Goal: Information Seeking & Learning: Compare options

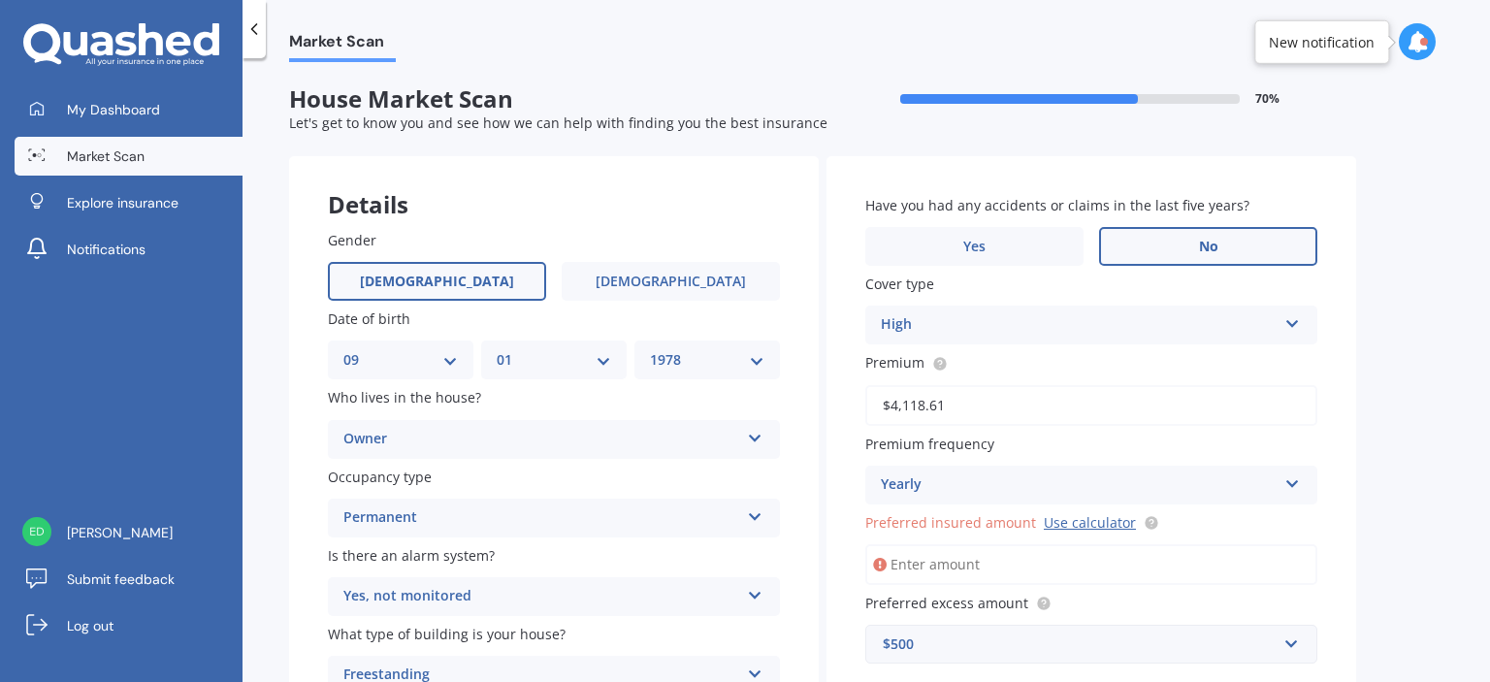
click at [120, 40] on icon at bounding box center [125, 44] width 21 height 24
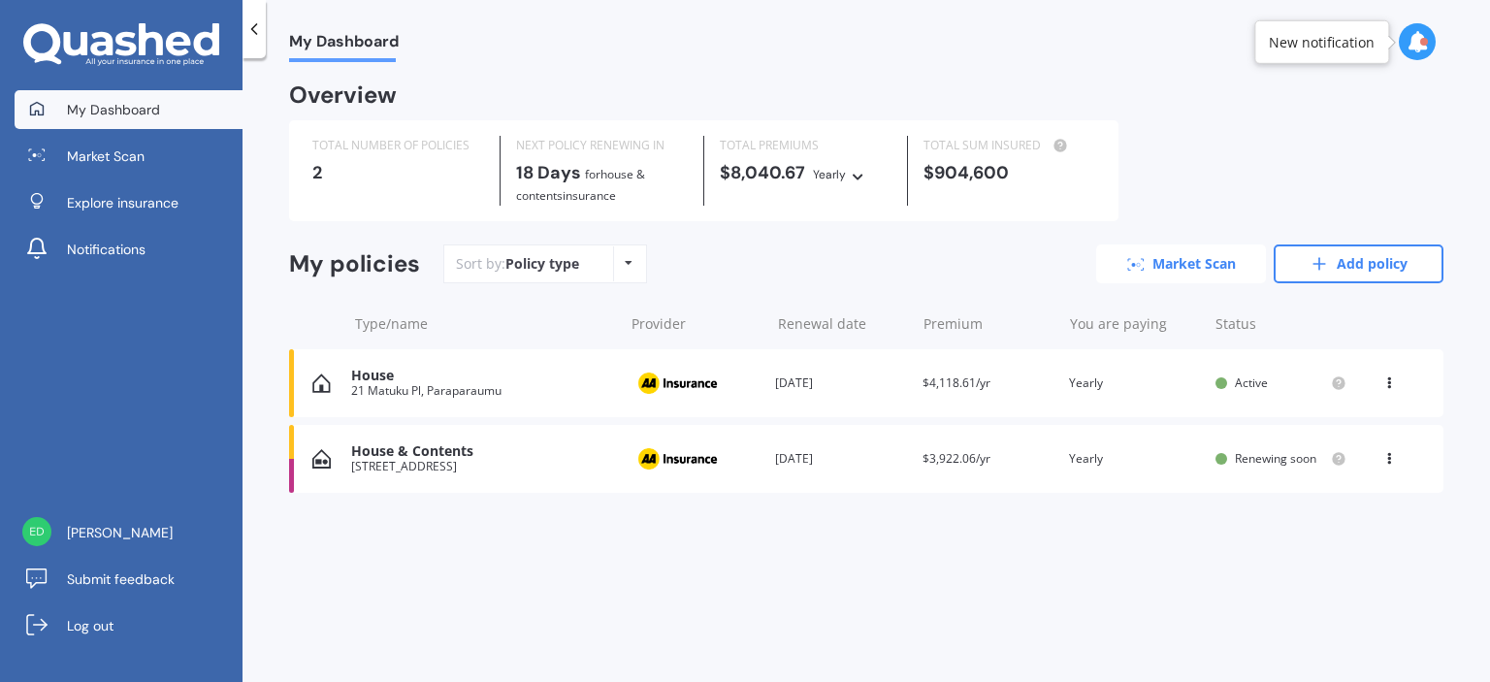
click at [1221, 259] on link "Market Scan" at bounding box center [1181, 263] width 170 height 39
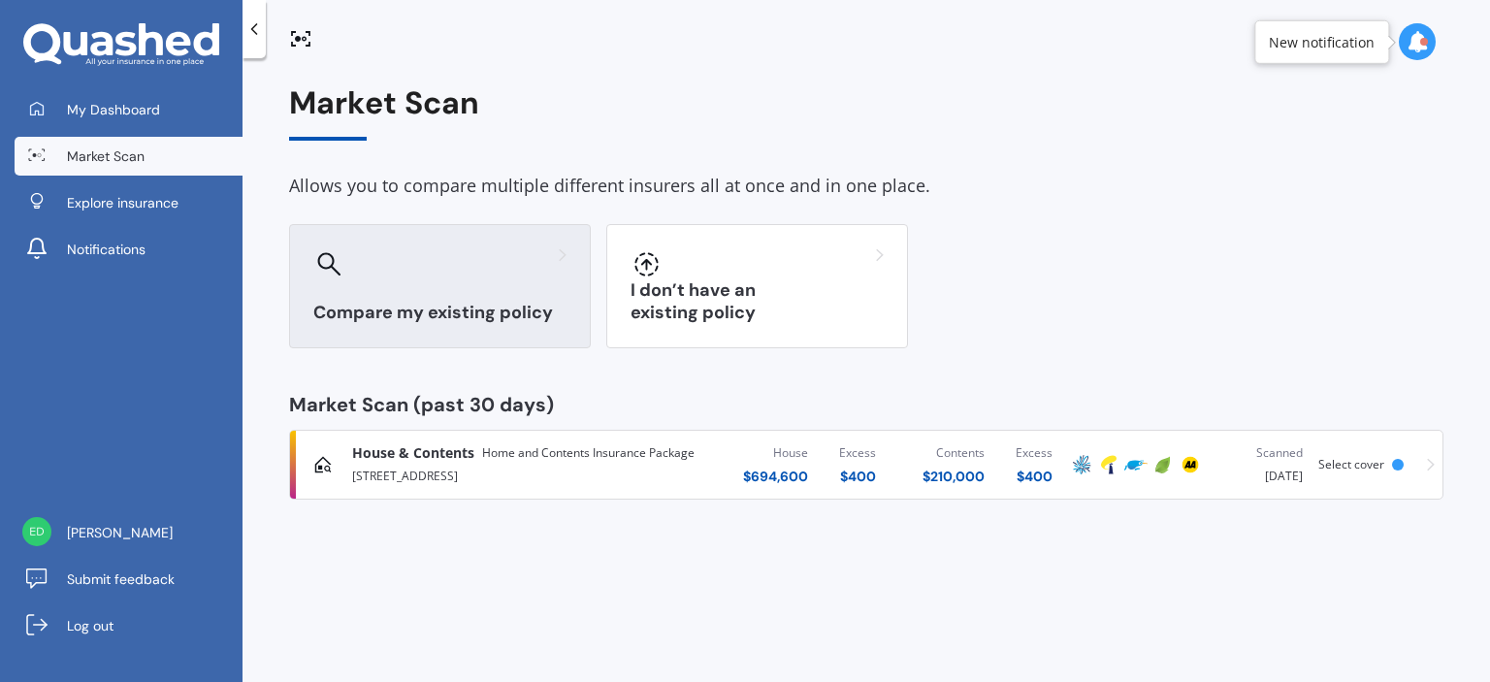
click at [470, 291] on div "Compare my existing policy" at bounding box center [440, 286] width 302 height 124
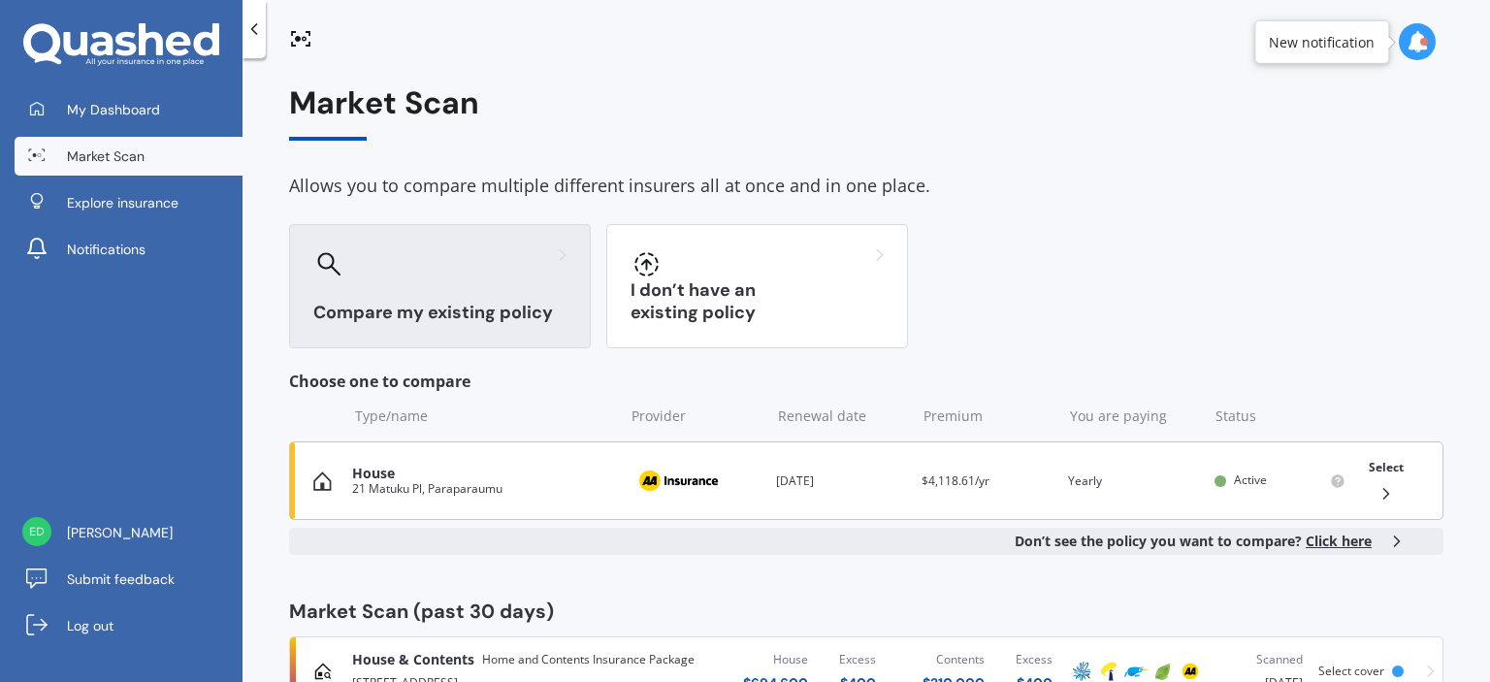
click at [603, 473] on div "House" at bounding box center [483, 474] width 262 height 16
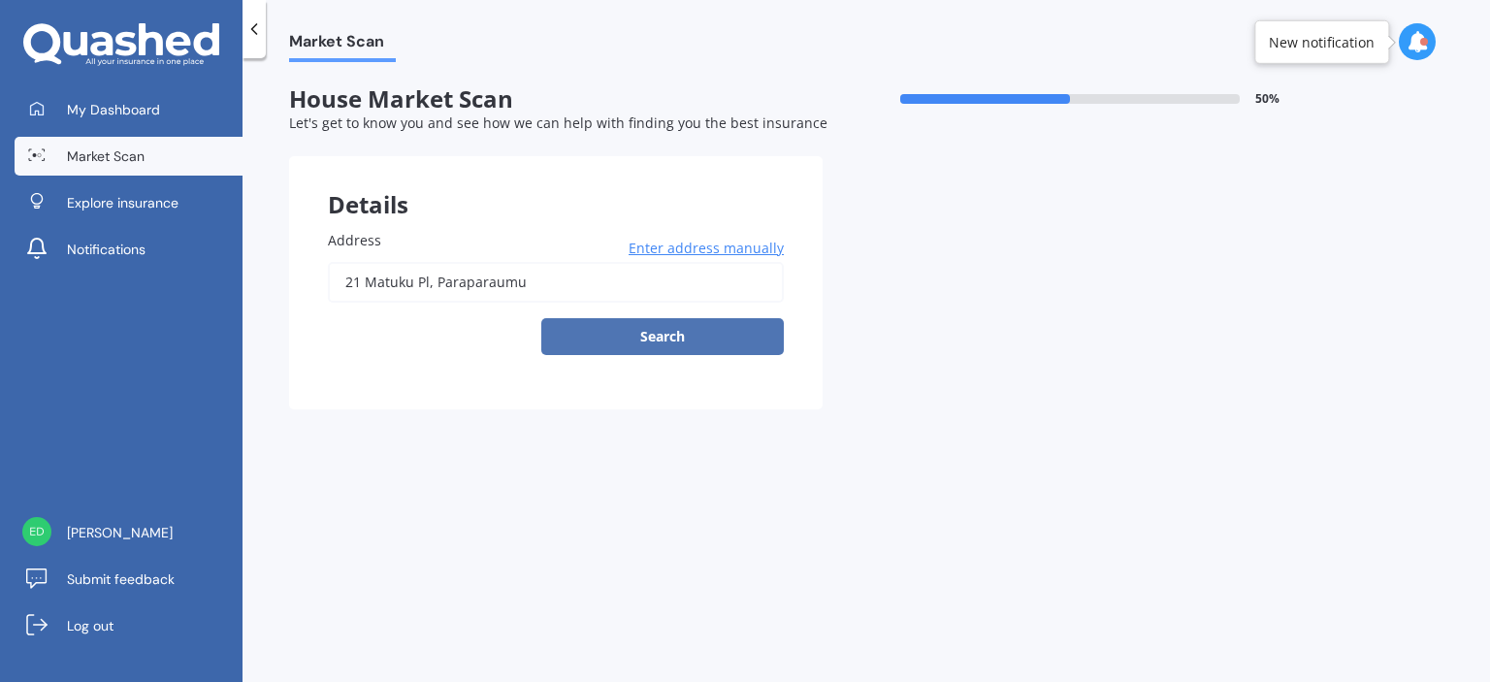
click at [587, 341] on button "Search" at bounding box center [662, 336] width 243 height 37
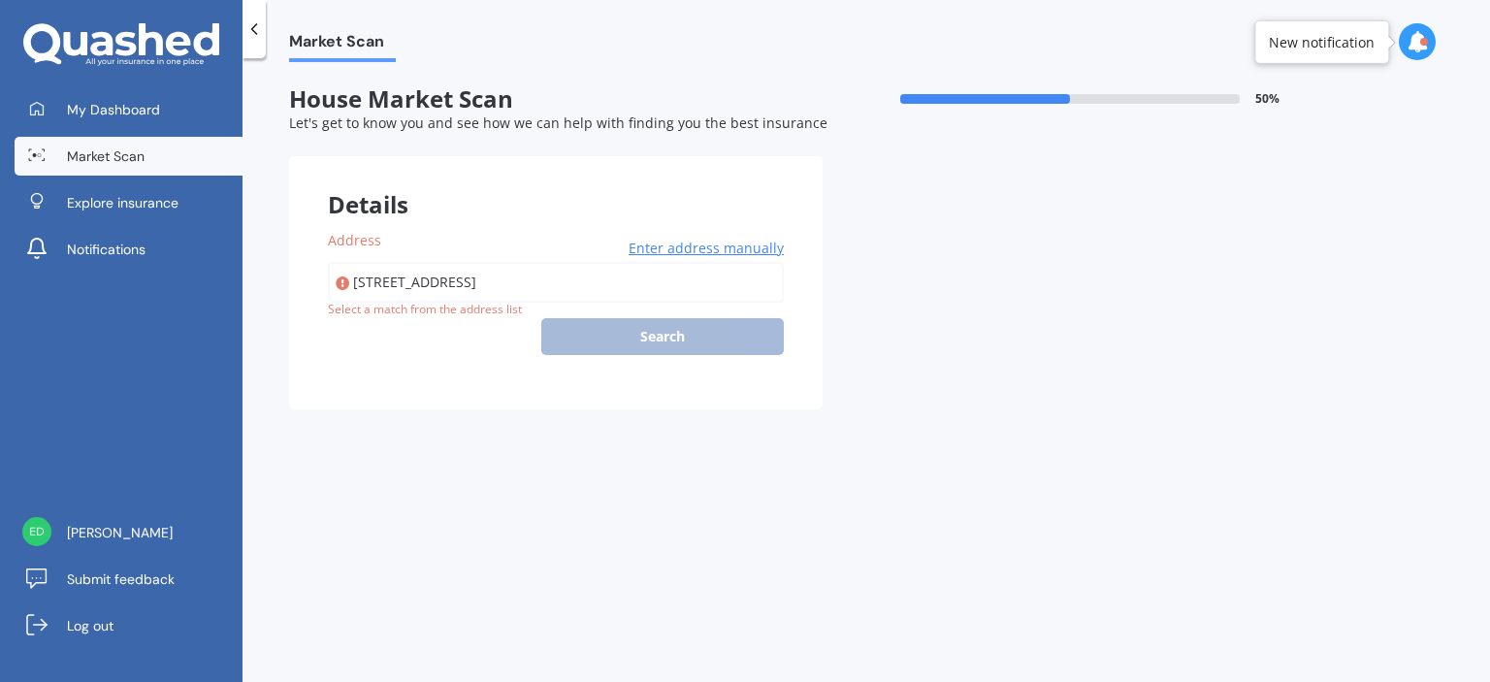
type input "[STREET_ADDRESS]"
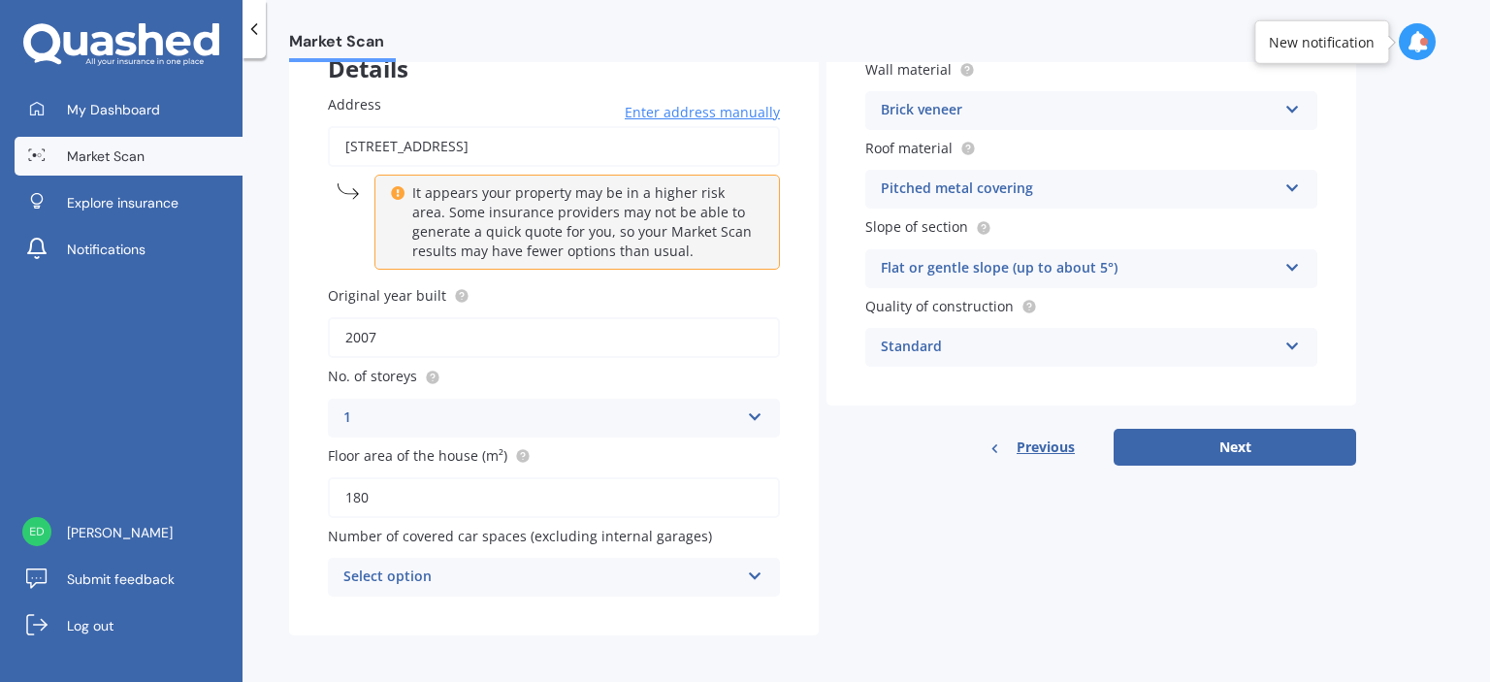
scroll to position [138, 0]
click at [1215, 451] on button "Next" at bounding box center [1235, 445] width 243 height 37
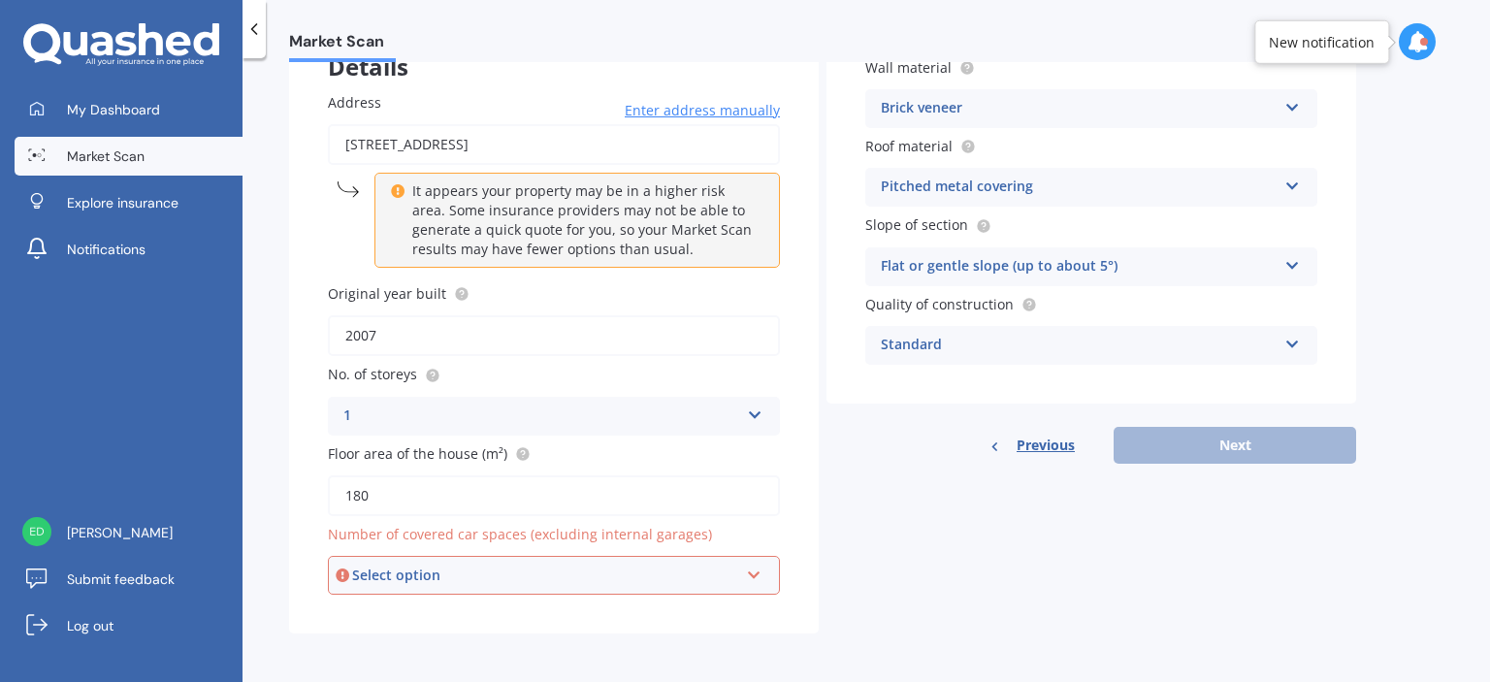
click at [566, 578] on div "Select option" at bounding box center [545, 575] width 386 height 21
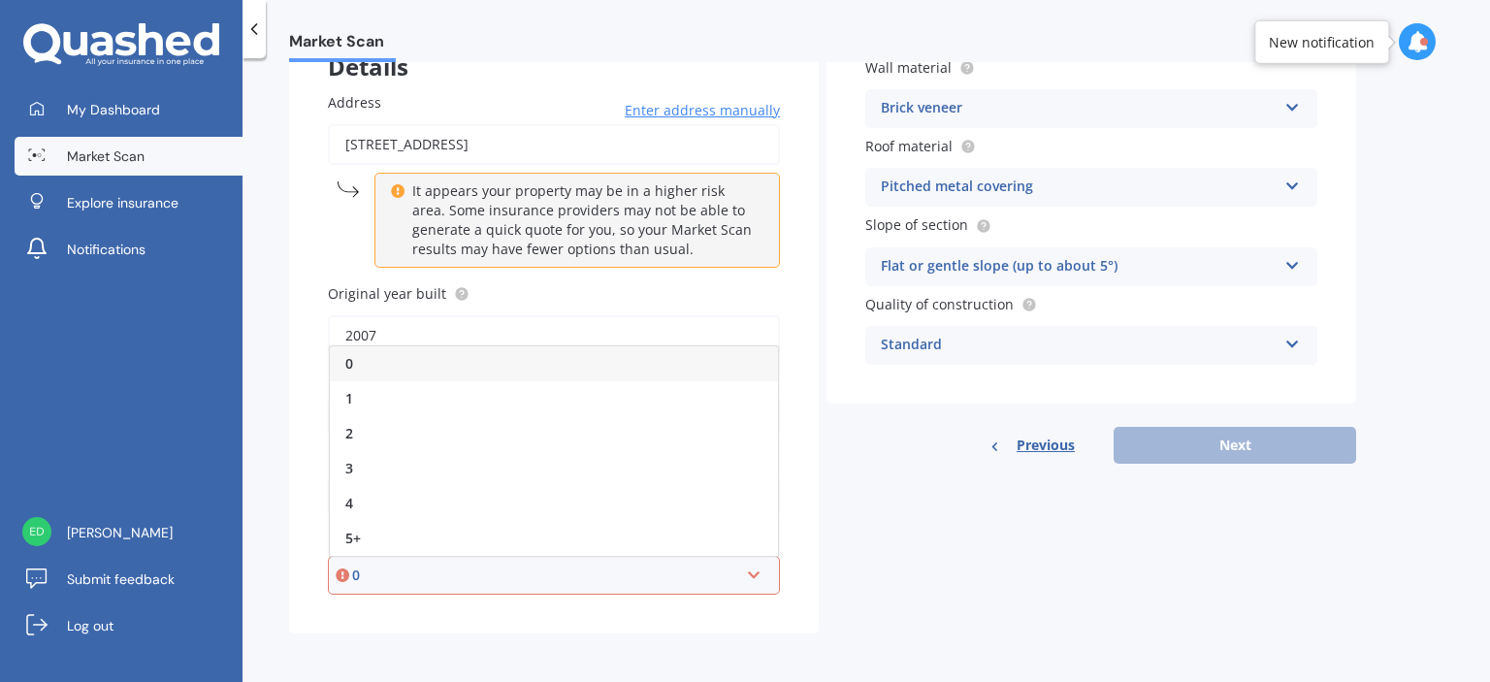
click at [529, 358] on div "0" at bounding box center [554, 363] width 448 height 35
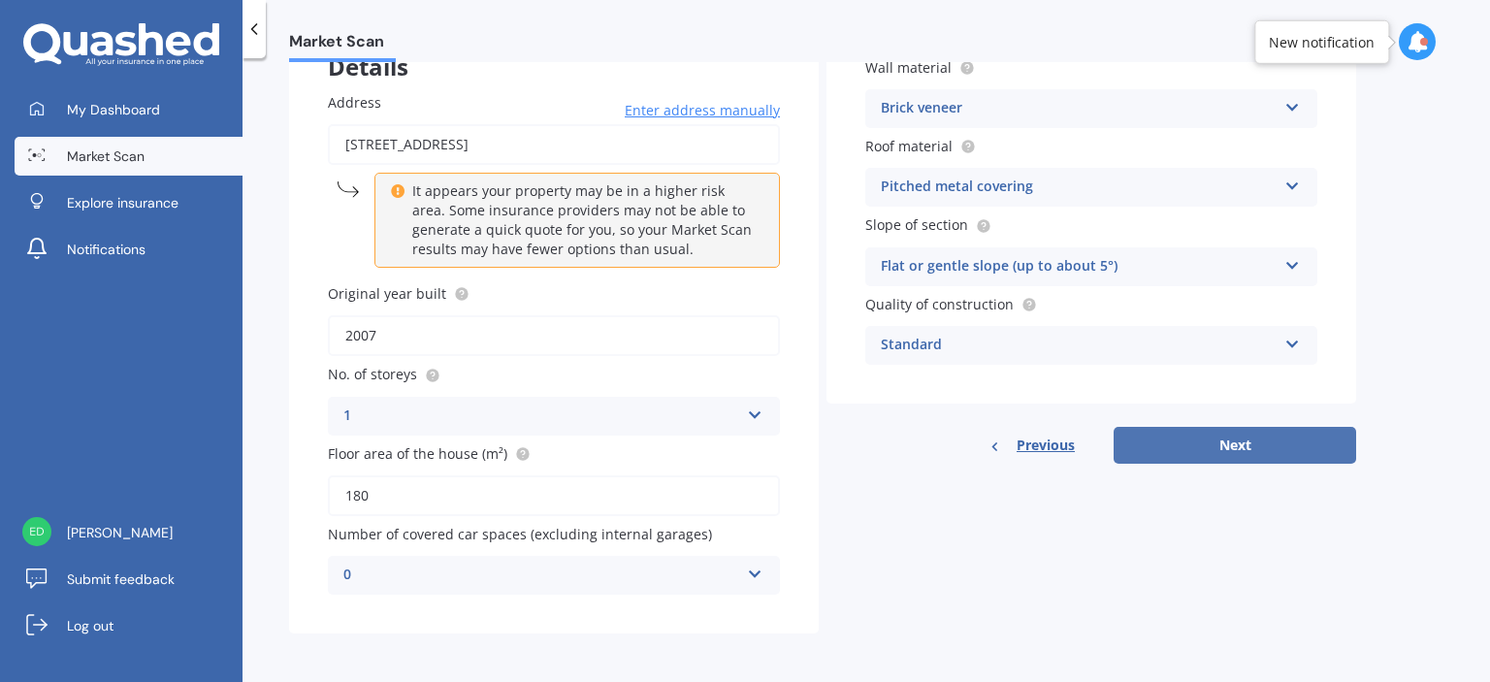
click at [1300, 443] on button "Next" at bounding box center [1235, 445] width 243 height 37
select select "09"
select select "01"
select select "1978"
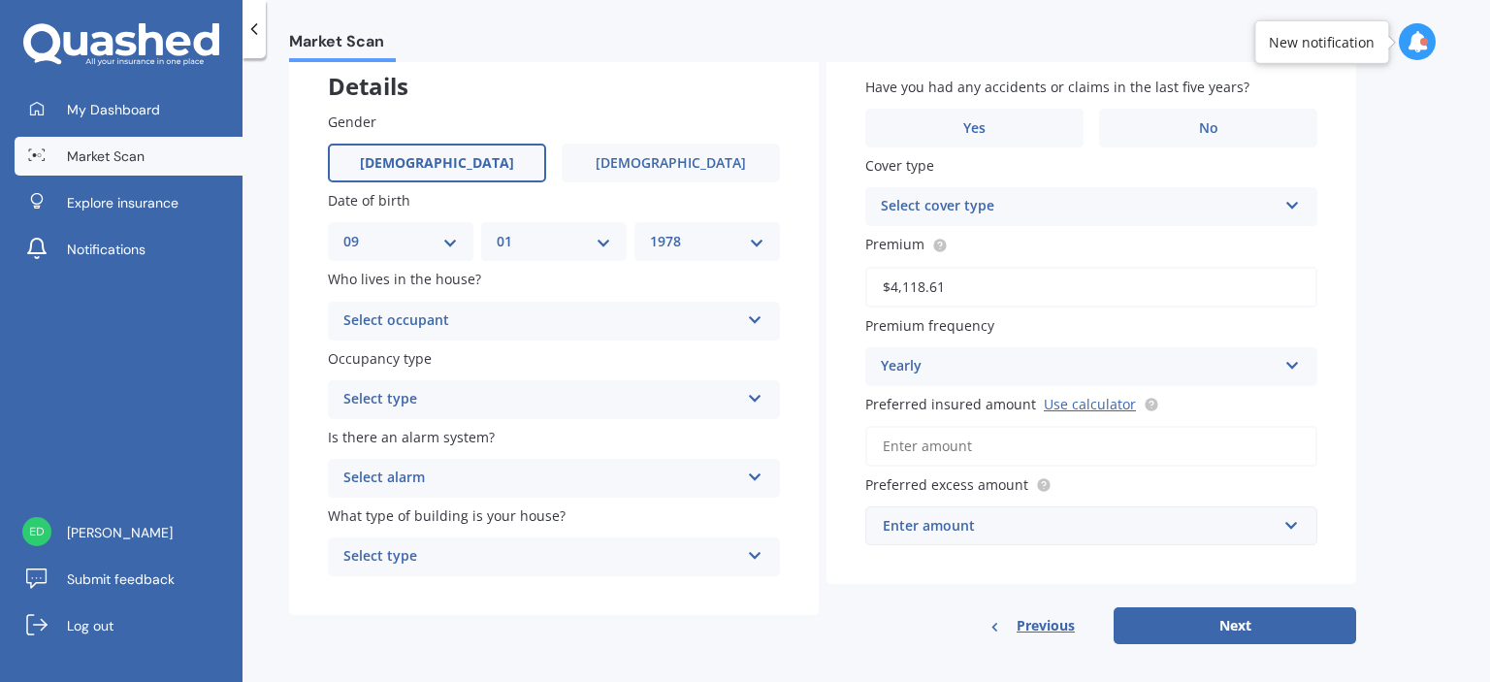
scroll to position [130, 0]
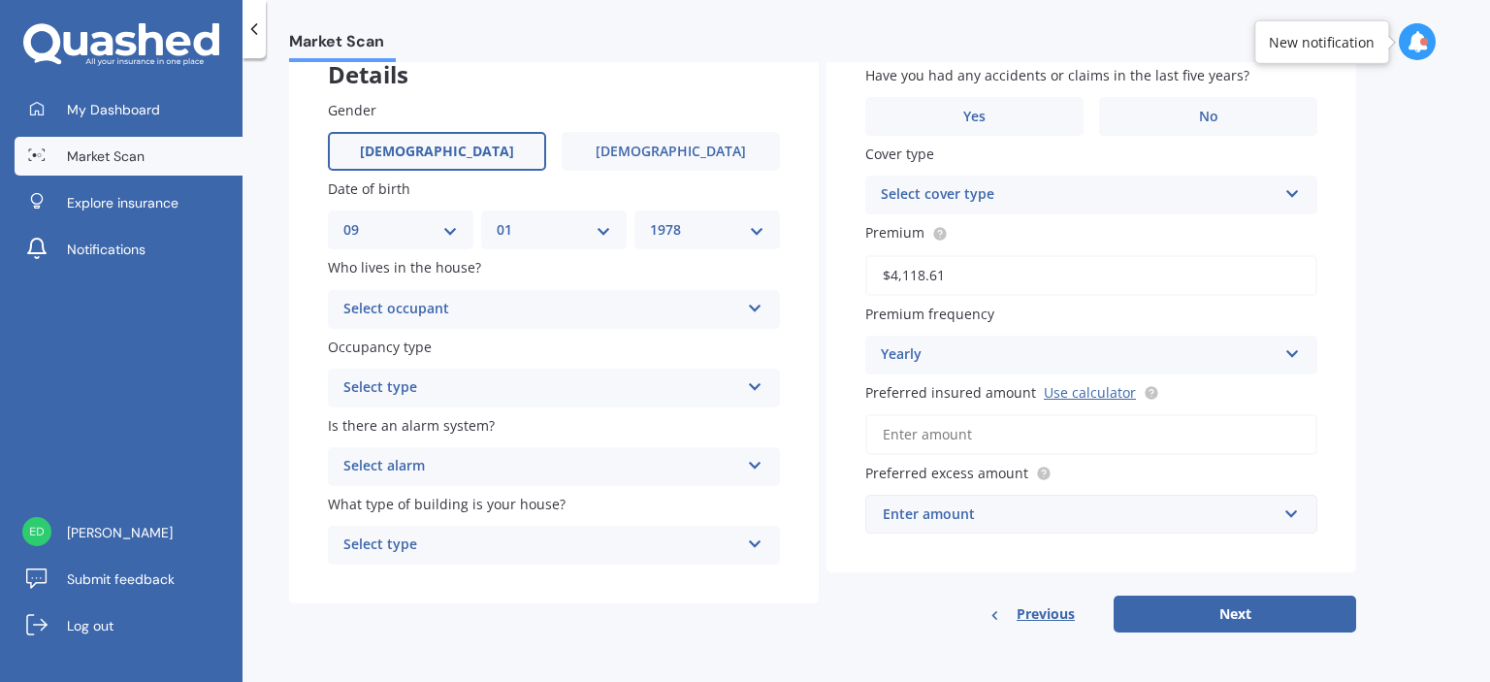
click at [594, 315] on div "Select occupant" at bounding box center [541, 309] width 396 height 23
click at [549, 344] on div "Owner" at bounding box center [554, 347] width 450 height 35
click at [633, 395] on div "Select type" at bounding box center [541, 387] width 396 height 23
click at [623, 419] on div "Permanent" at bounding box center [554, 425] width 450 height 35
click at [619, 465] on div "Select alarm" at bounding box center [541, 466] width 396 height 23
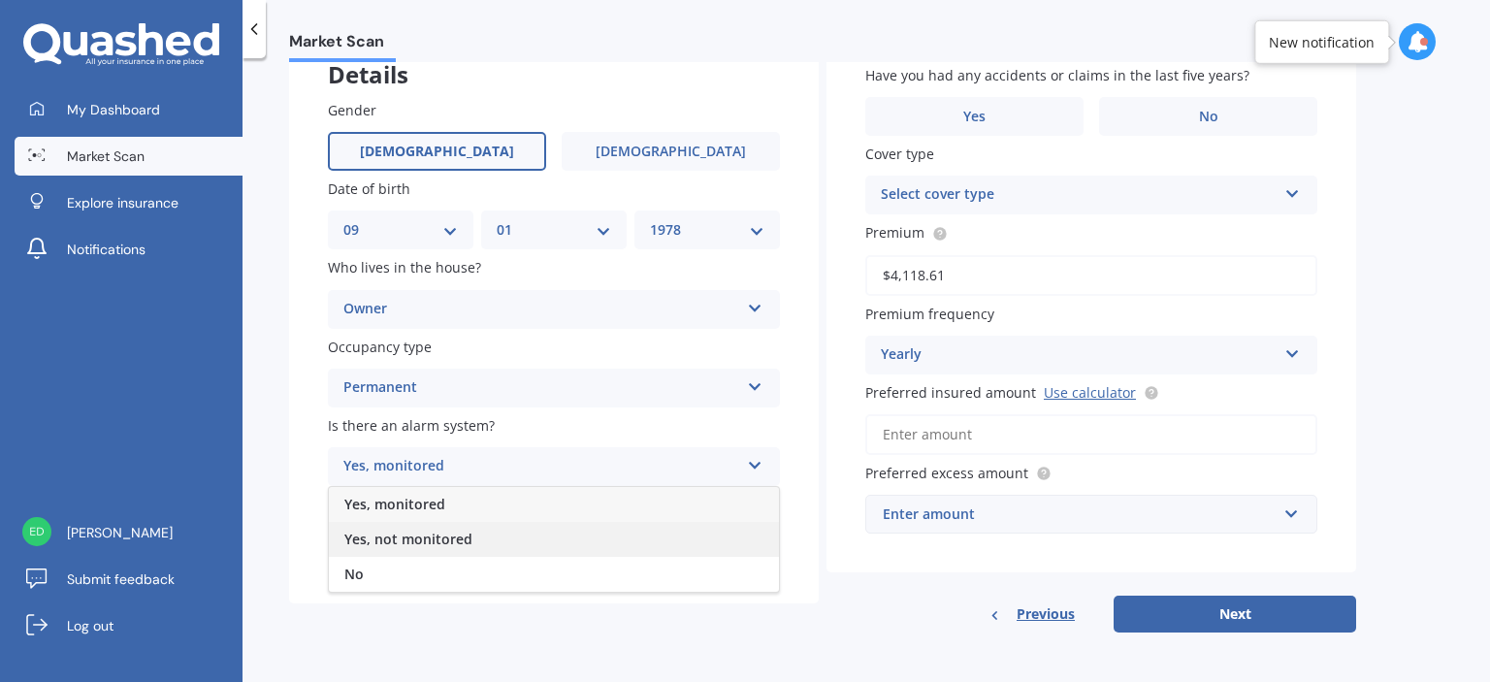
click at [605, 531] on div "Yes, not monitored" at bounding box center [554, 539] width 450 height 35
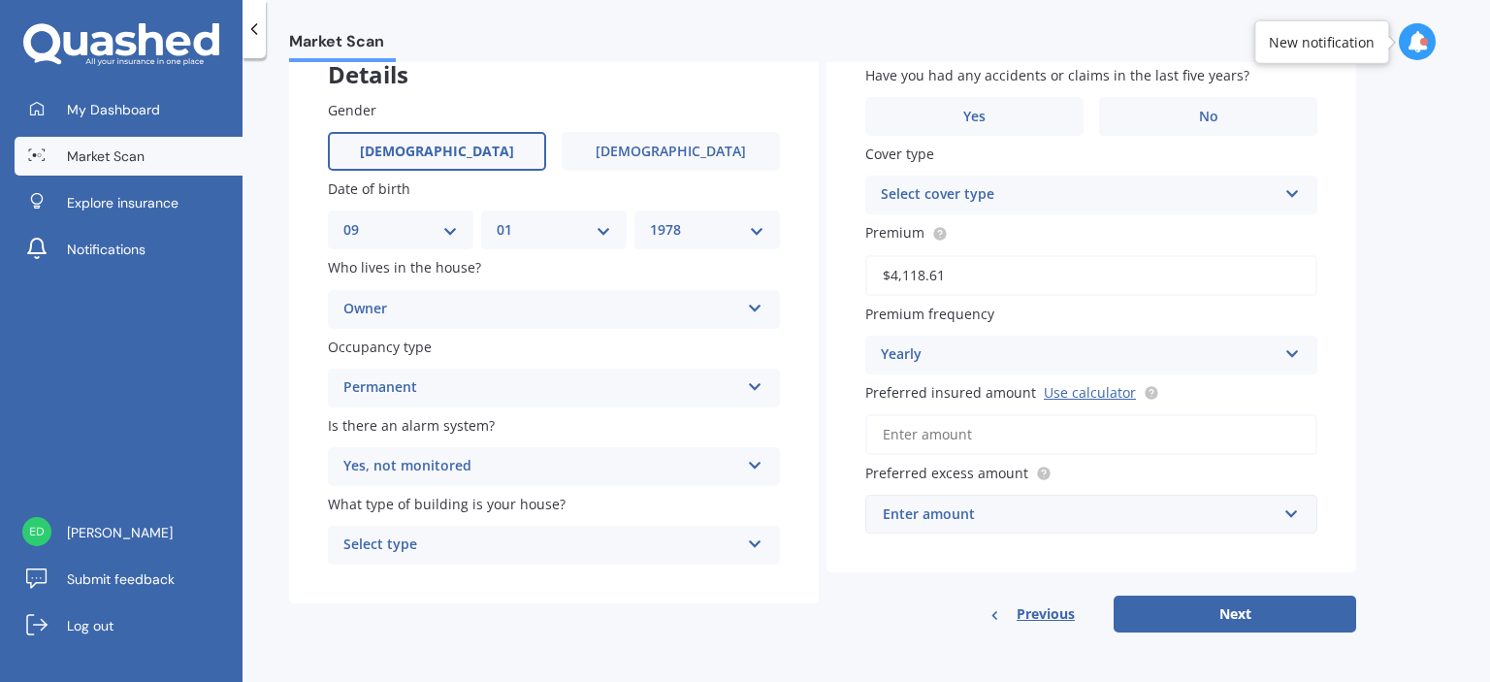
click at [596, 554] on div "Select type" at bounding box center [541, 545] width 396 height 23
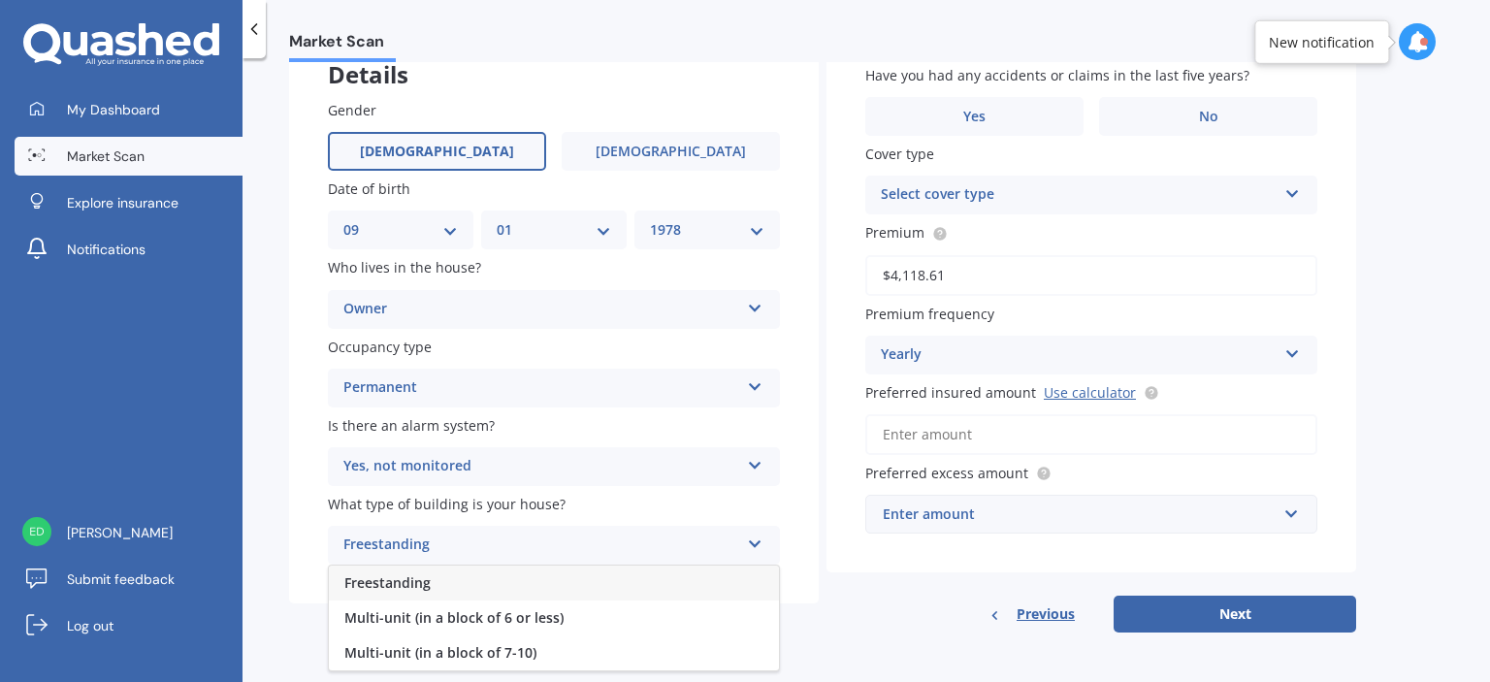
click at [593, 575] on div "Freestanding" at bounding box center [554, 583] width 450 height 35
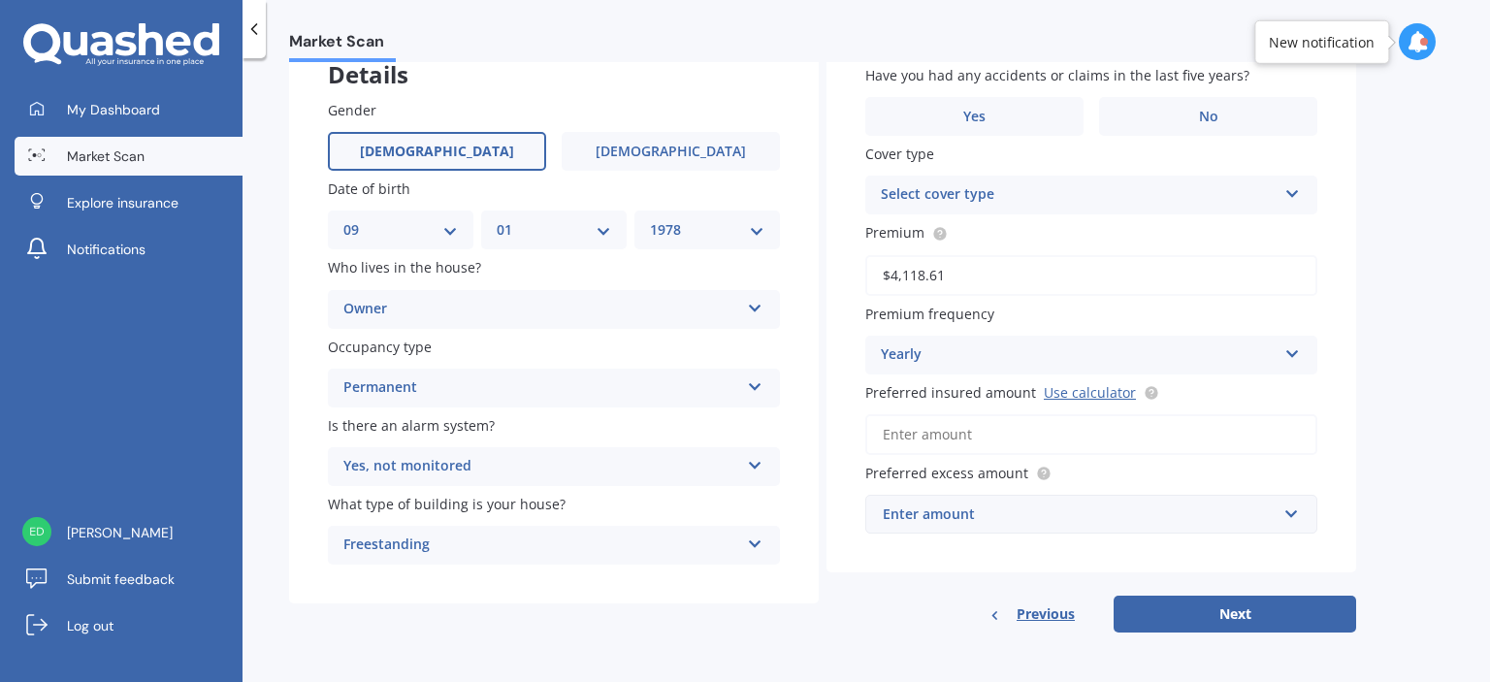
scroll to position [33, 0]
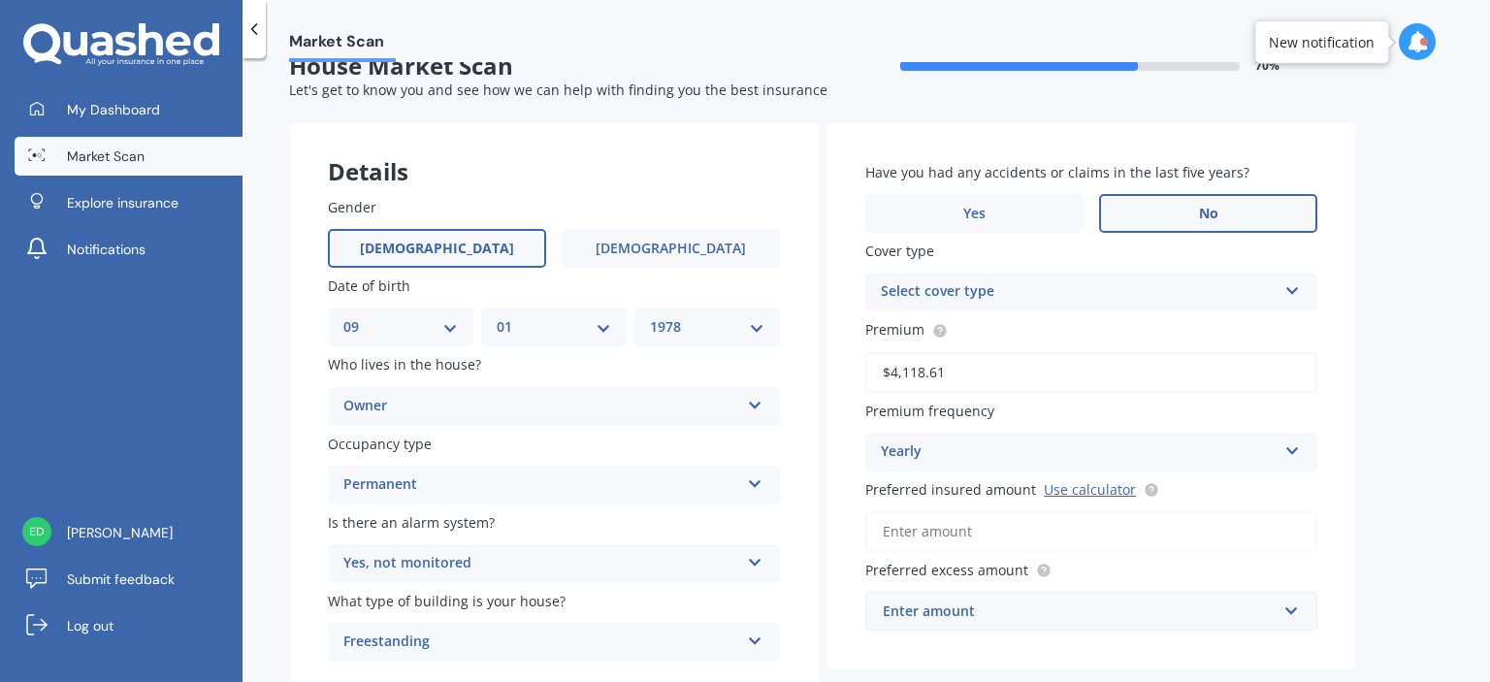
click at [1241, 211] on label "No" at bounding box center [1208, 213] width 218 height 39
click at [0, 0] on input "No" at bounding box center [0, 0] width 0 height 0
click at [1120, 283] on div "Select cover type" at bounding box center [1079, 291] width 396 height 23
click at [1095, 325] on div "Home Insurance Policy" at bounding box center [1091, 329] width 450 height 35
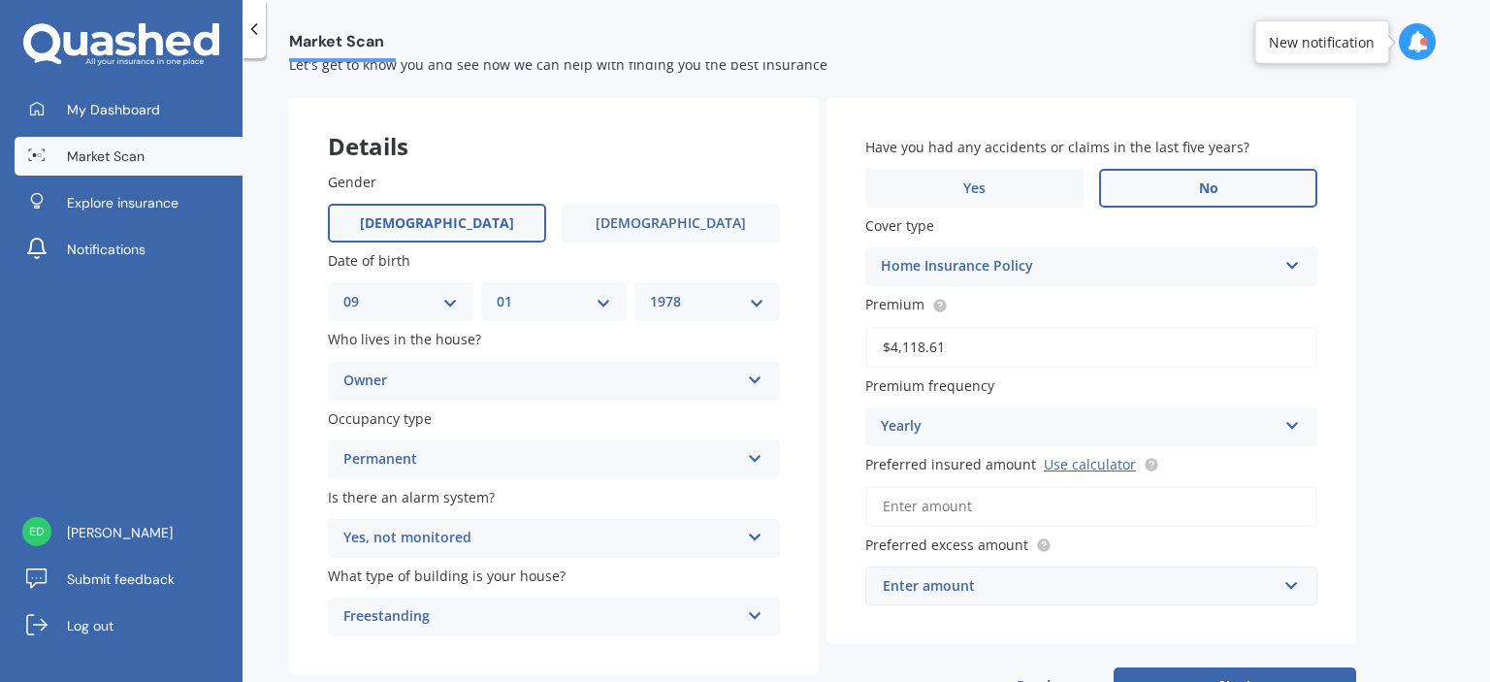
scroll to position [130, 0]
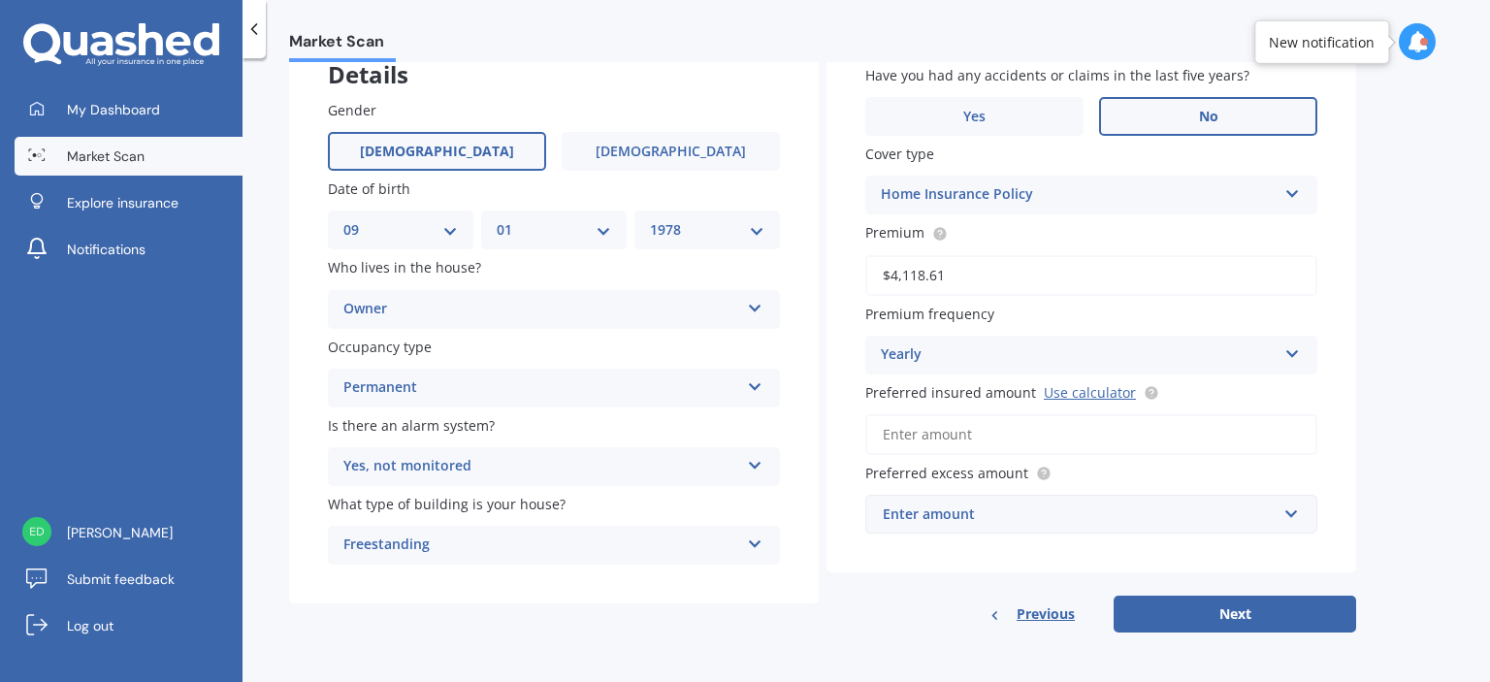
click at [1015, 515] on div "Enter amount" at bounding box center [1080, 513] width 394 height 21
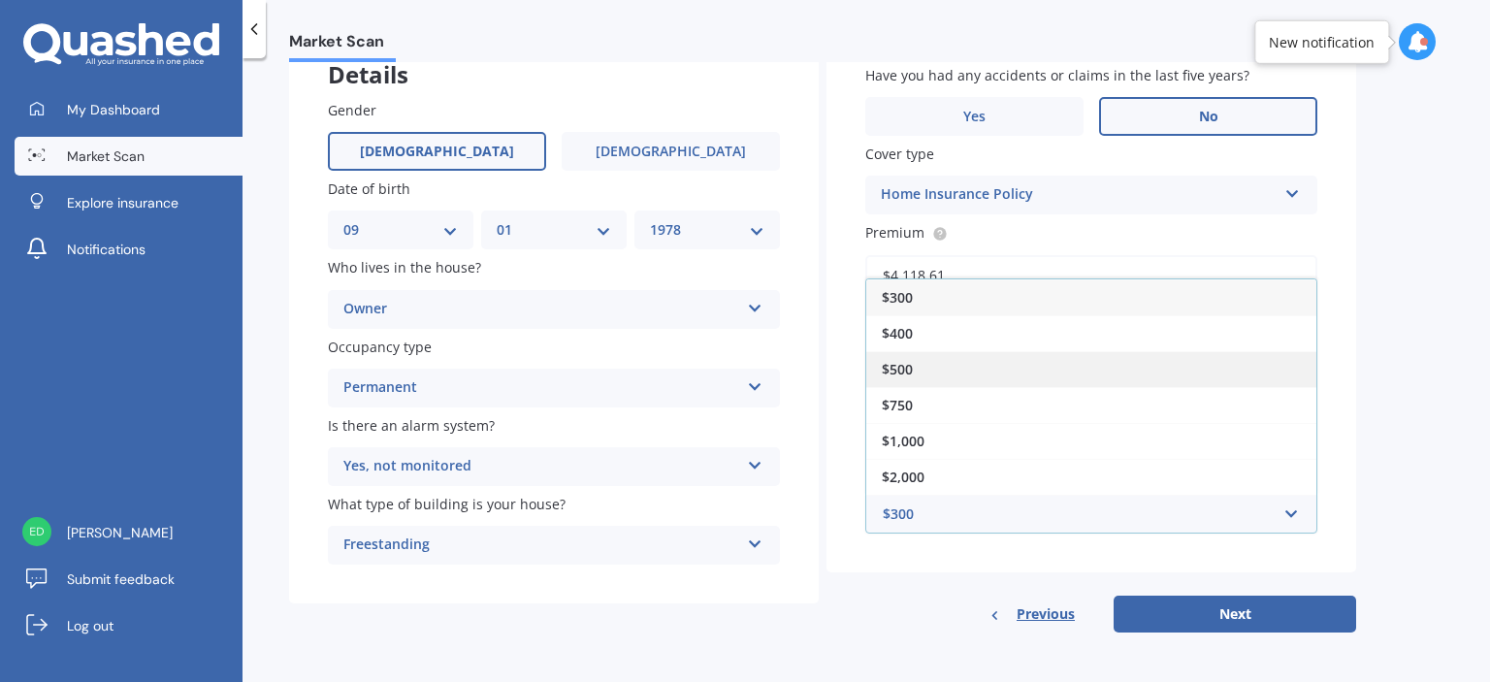
click at [983, 357] on div "$500" at bounding box center [1091, 369] width 450 height 36
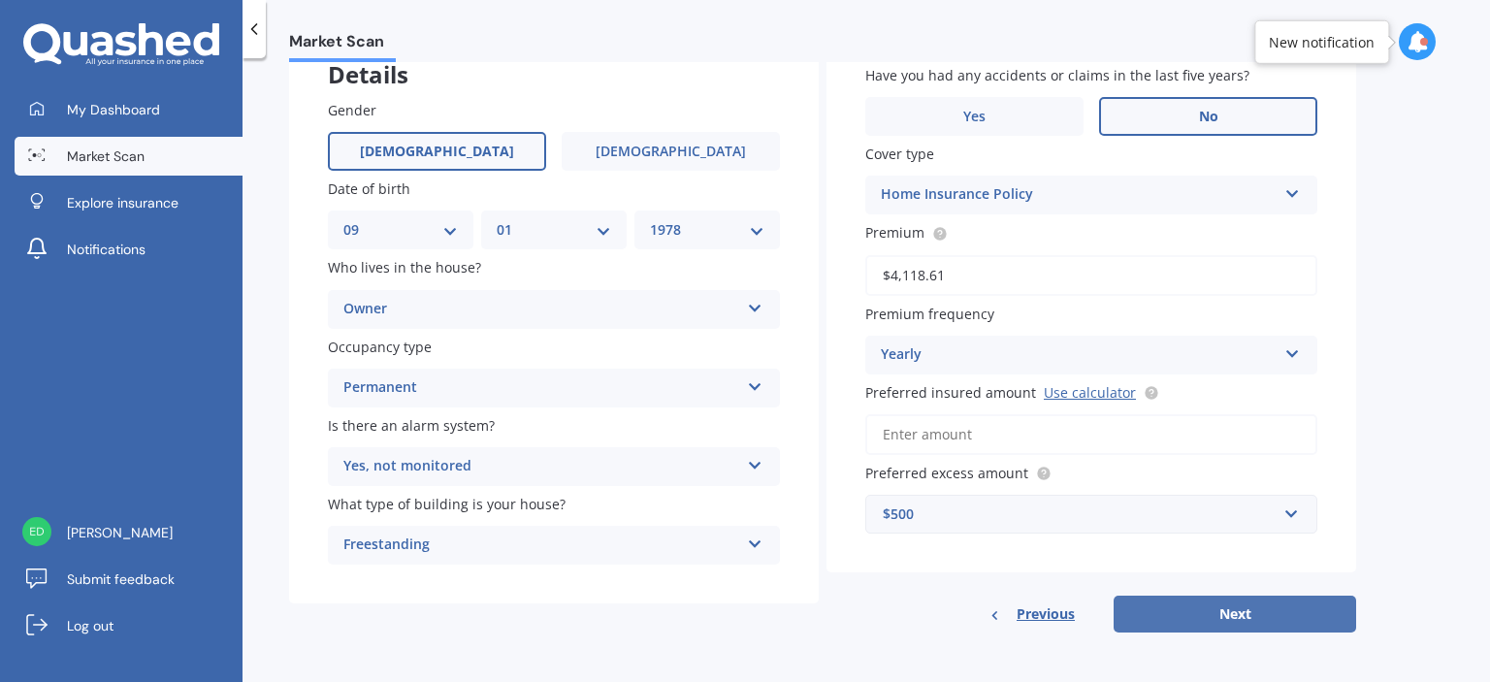
click at [1187, 612] on button "Next" at bounding box center [1235, 614] width 243 height 37
